Goal: Task Accomplishment & Management: Use online tool/utility

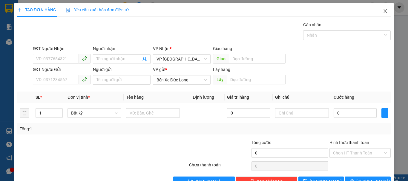
click at [383, 11] on icon "close" at bounding box center [385, 11] width 5 height 5
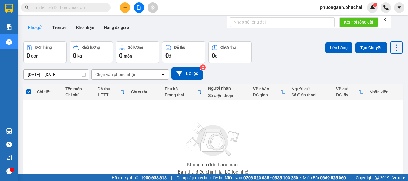
click at [141, 7] on icon "file-add" at bounding box center [139, 7] width 4 height 4
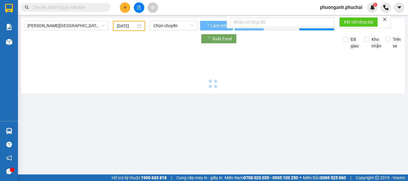
type input "[DATE]"
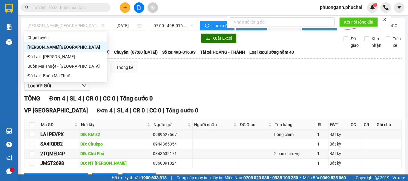
drag, startPoint x: 55, startPoint y: 25, endPoint x: 53, endPoint y: 44, distance: 18.6
click at [56, 26] on span "[PERSON_NAME][GEOGRAPHIC_DATA]" at bounding box center [65, 25] width 77 height 9
drag, startPoint x: 46, startPoint y: 56, endPoint x: 62, endPoint y: 53, distance: 15.8
click at [47, 56] on div "Đà Lạt - [PERSON_NAME]" at bounding box center [65, 56] width 76 height 7
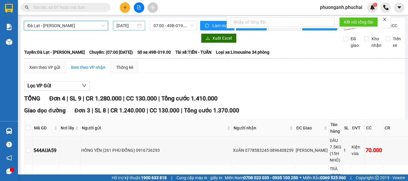
click at [125, 30] on div "[DATE]" at bounding box center [129, 26] width 32 height 10
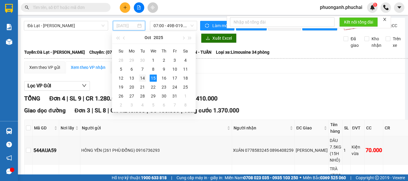
click at [143, 79] on div "14" at bounding box center [142, 78] width 7 height 7
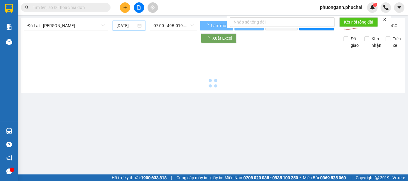
type input "[DATE]"
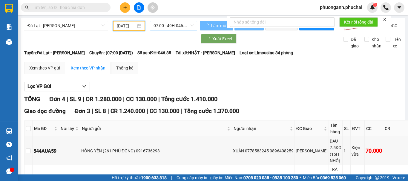
click at [167, 26] on span "07:00 - 49H-046.85" at bounding box center [174, 25] width 40 height 9
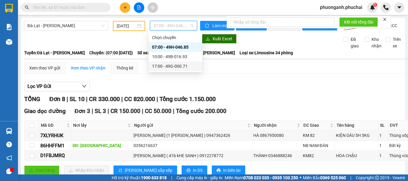
click at [163, 69] on div "17:00 - 49G-000.71" at bounding box center [175, 66] width 47 height 7
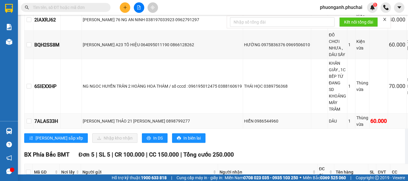
scroll to position [269, 0]
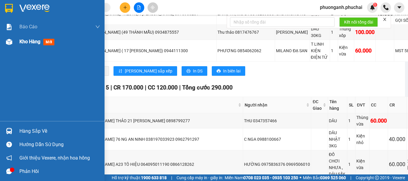
click at [19, 41] on div "Kho hàng mới" at bounding box center [52, 41] width 105 height 15
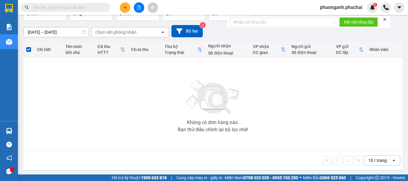
scroll to position [43, 0]
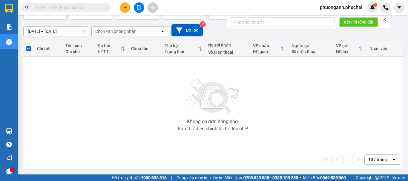
click at [140, 7] on icon "file-add" at bounding box center [139, 7] width 4 height 4
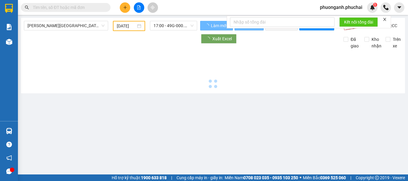
type input "[DATE]"
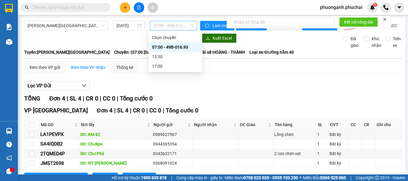
click at [166, 26] on span "07:00 - 49B-016.93" at bounding box center [174, 25] width 40 height 9
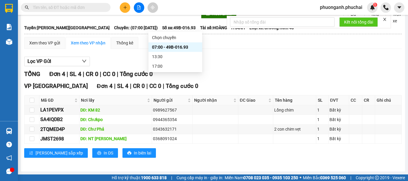
scroll to position [30, 0]
